Goal: Task Accomplishment & Management: Manage account settings

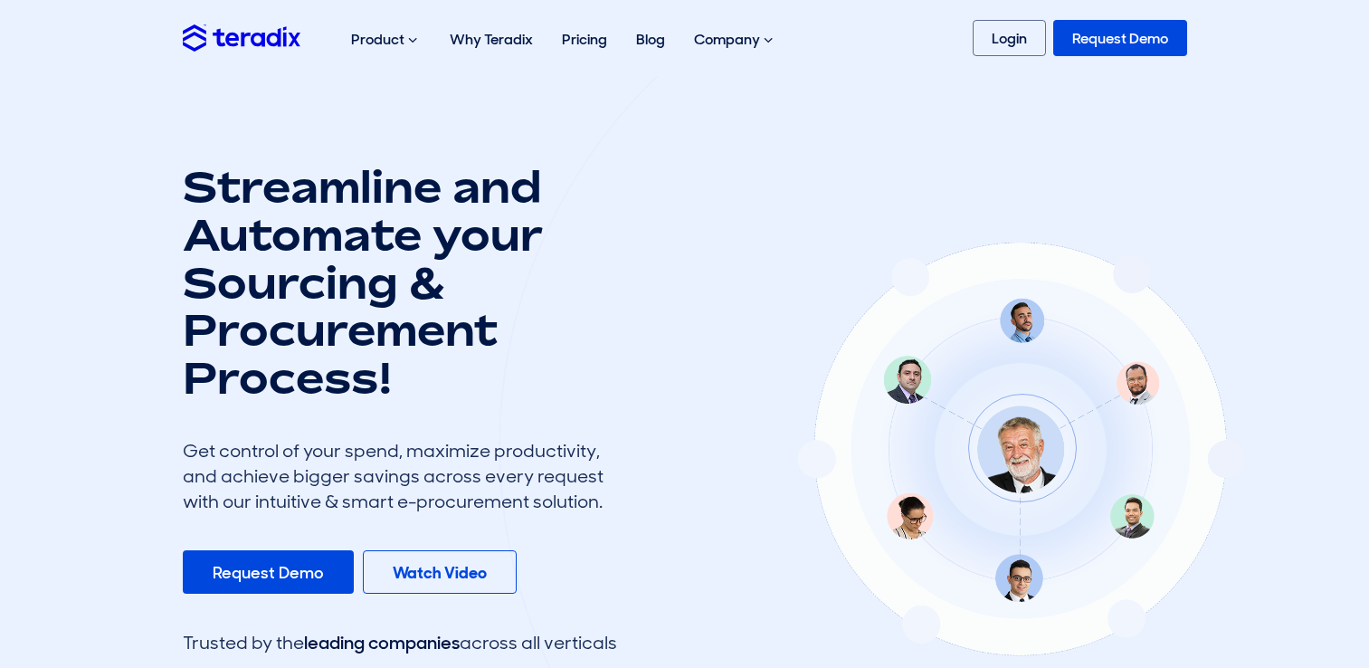
click at [994, 39] on link "Login" at bounding box center [1009, 38] width 73 height 36
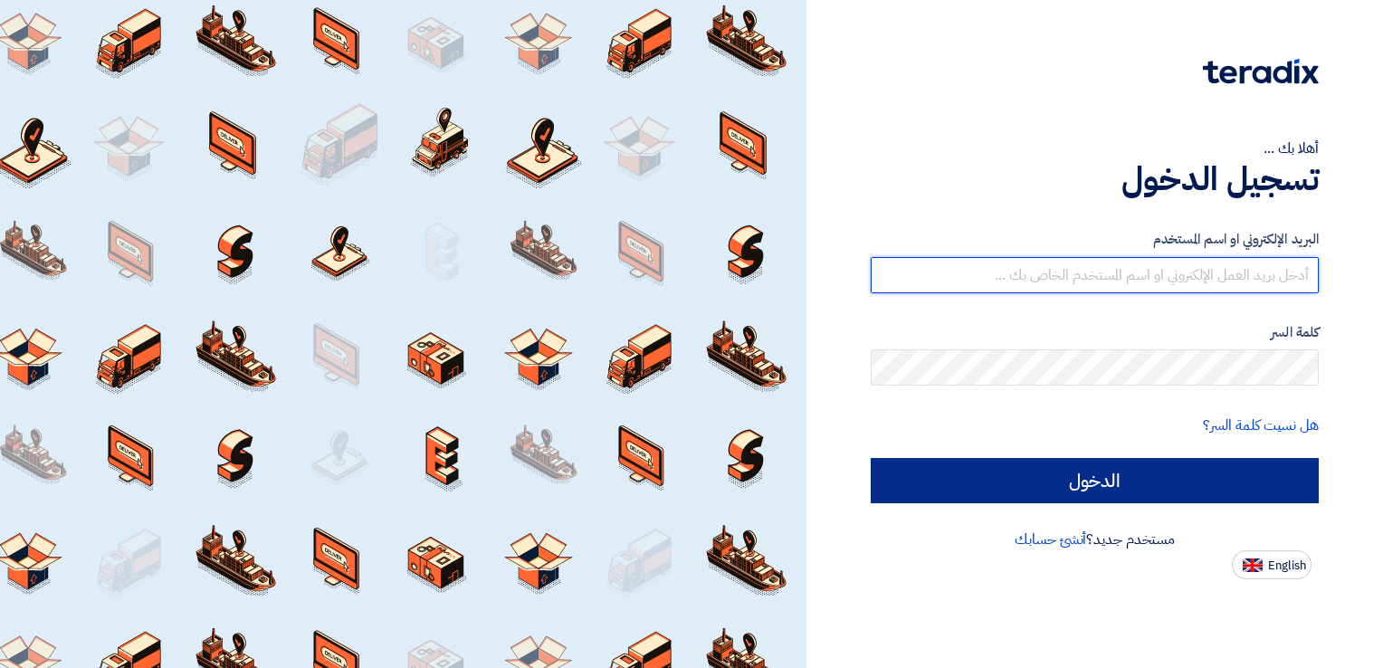
type input "marketing@futuresystems-sa.com"
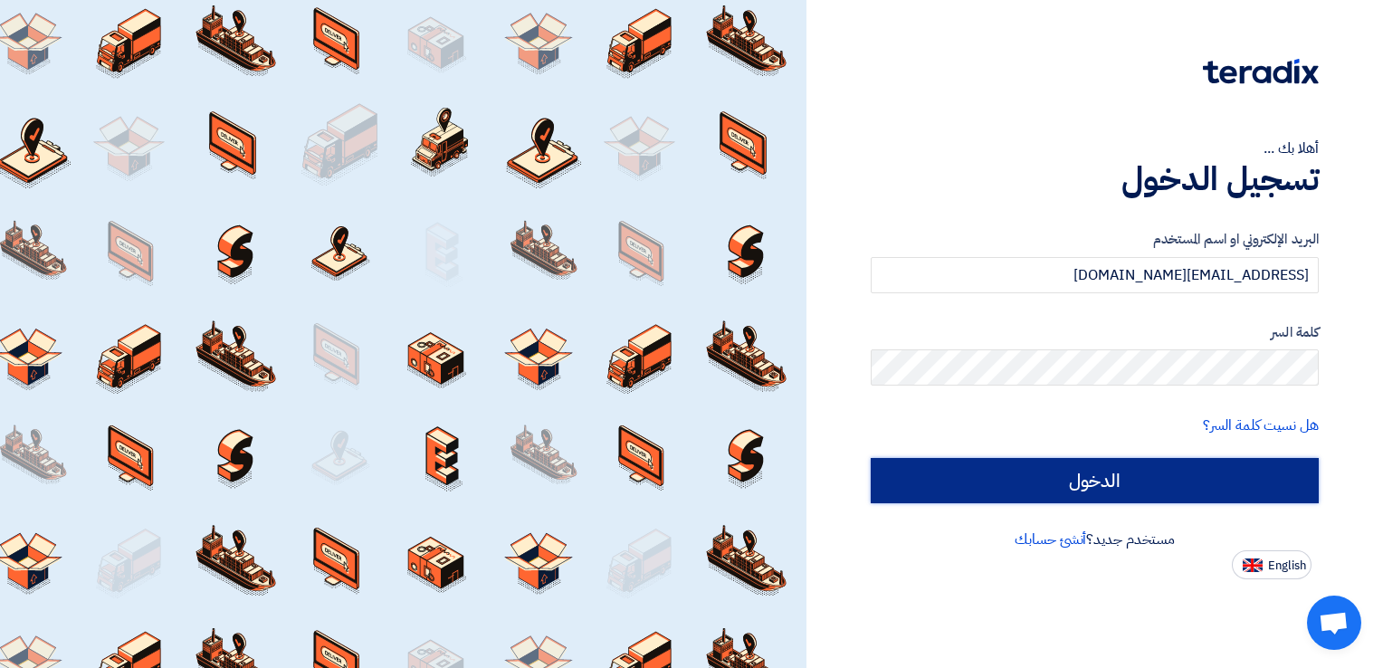
click at [1113, 479] on input "الدخول" at bounding box center [1095, 480] width 448 height 45
type input "Sign in"
